Goal: Task Accomplishment & Management: Complete application form

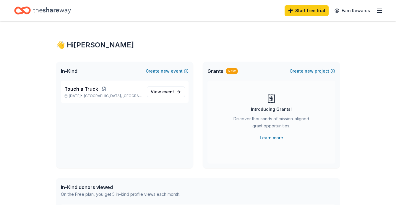
click at [379, 9] on icon "button" at bounding box center [379, 10] width 7 height 7
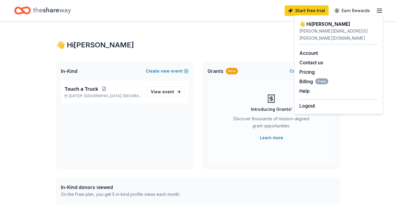
click at [317, 120] on div "Introducing Grants! Discover thousands of mission-aligned grant opportunities. …" at bounding box center [271, 117] width 104 height 47
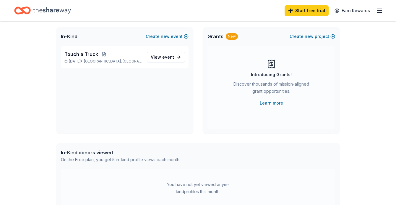
scroll to position [29, 0]
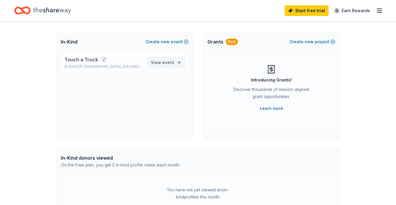
click at [152, 61] on link "View event" at bounding box center [166, 62] width 38 height 11
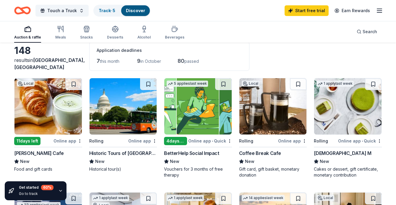
scroll to position [31, 0]
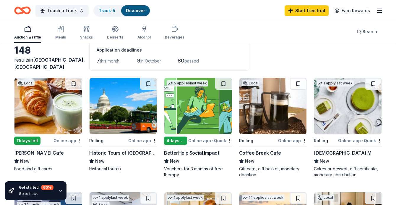
click at [250, 154] on div "Coffee Break Cafe" at bounding box center [260, 152] width 42 height 7
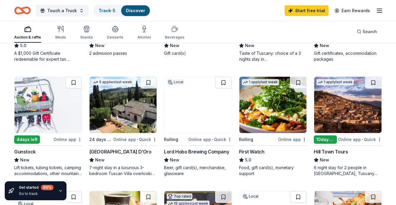
scroll to position [261, 0]
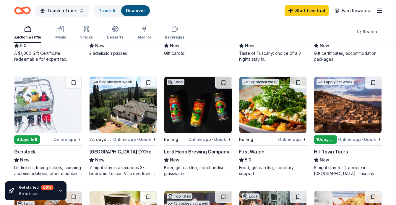
click at [25, 151] on div "Gunstock" at bounding box center [25, 151] width 22 height 7
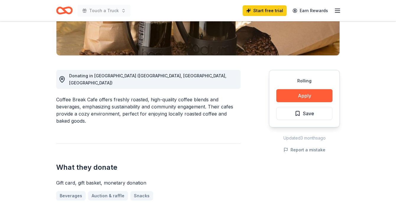
scroll to position [129, 0]
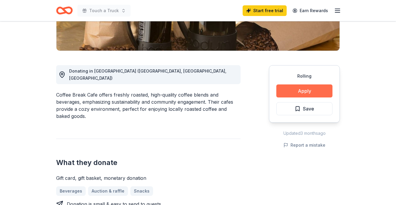
click at [296, 90] on button "Apply" at bounding box center [304, 90] width 56 height 13
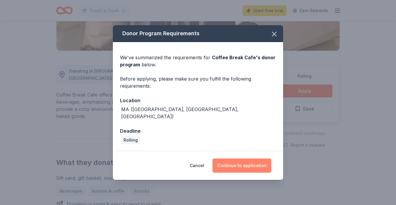
click at [253, 161] on button "Continue to application" at bounding box center [242, 165] width 59 height 14
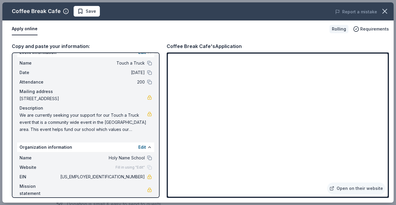
scroll to position [10, 0]
click at [147, 166] on div "Fill in using "Edit"" at bounding box center [134, 167] width 36 height 5
